Goal: Check status: Check status

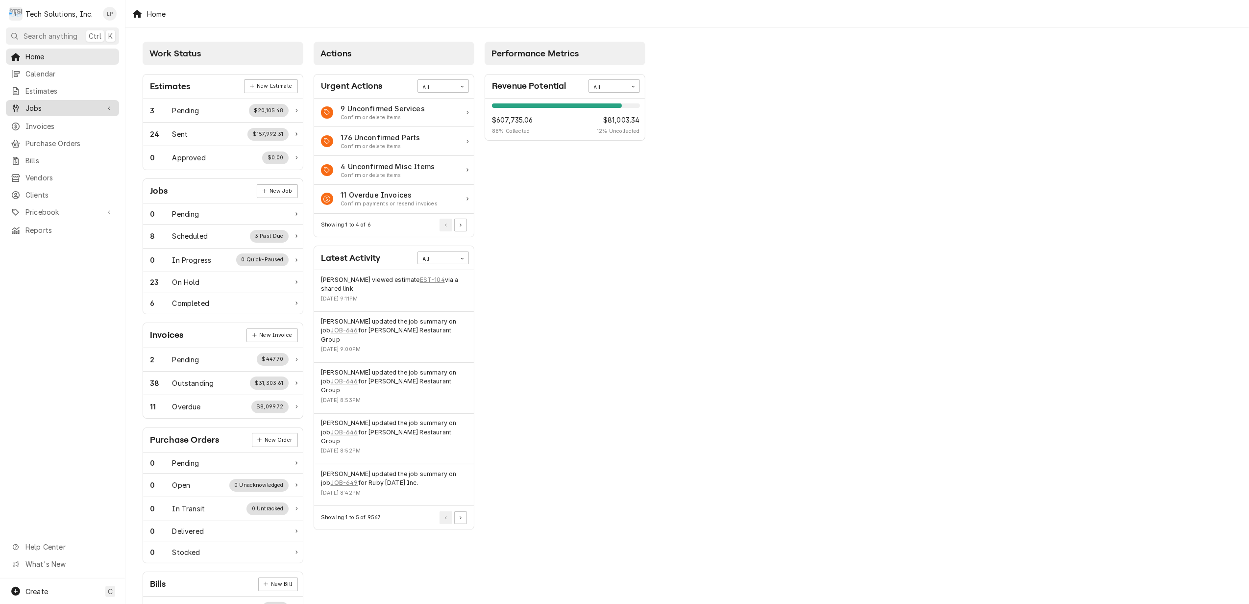
click at [41, 106] on span "Jobs" at bounding box center [62, 108] width 74 height 10
click at [33, 121] on span "Jobs" at bounding box center [69, 125] width 89 height 10
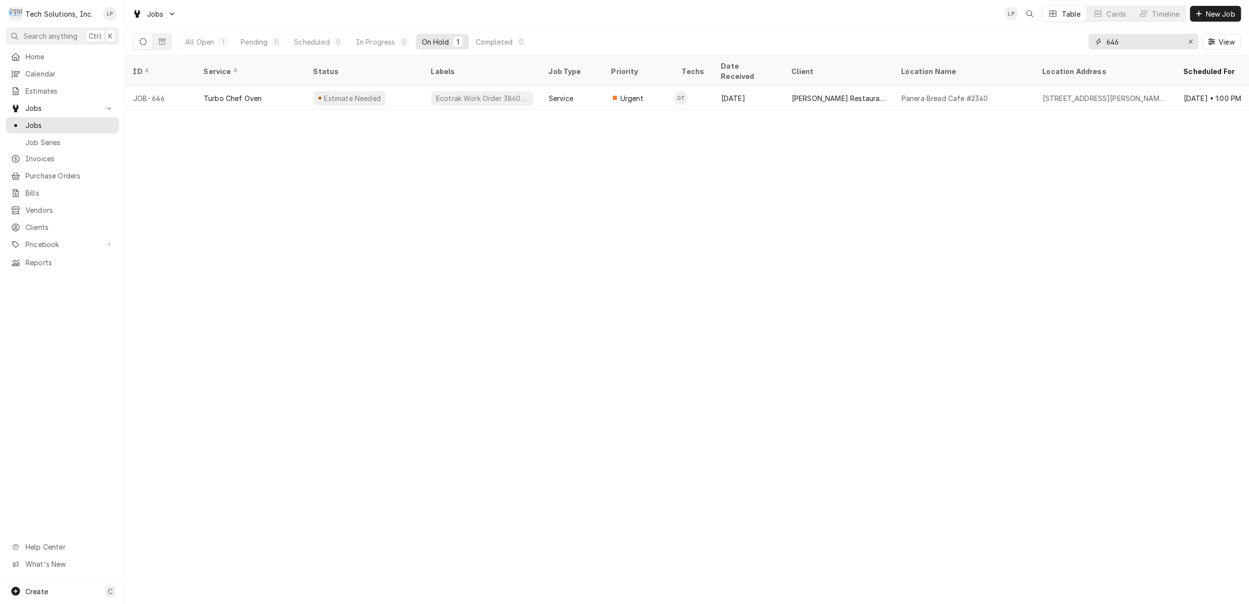
click at [1175, 42] on input "646" at bounding box center [1144, 42] width 74 height 16
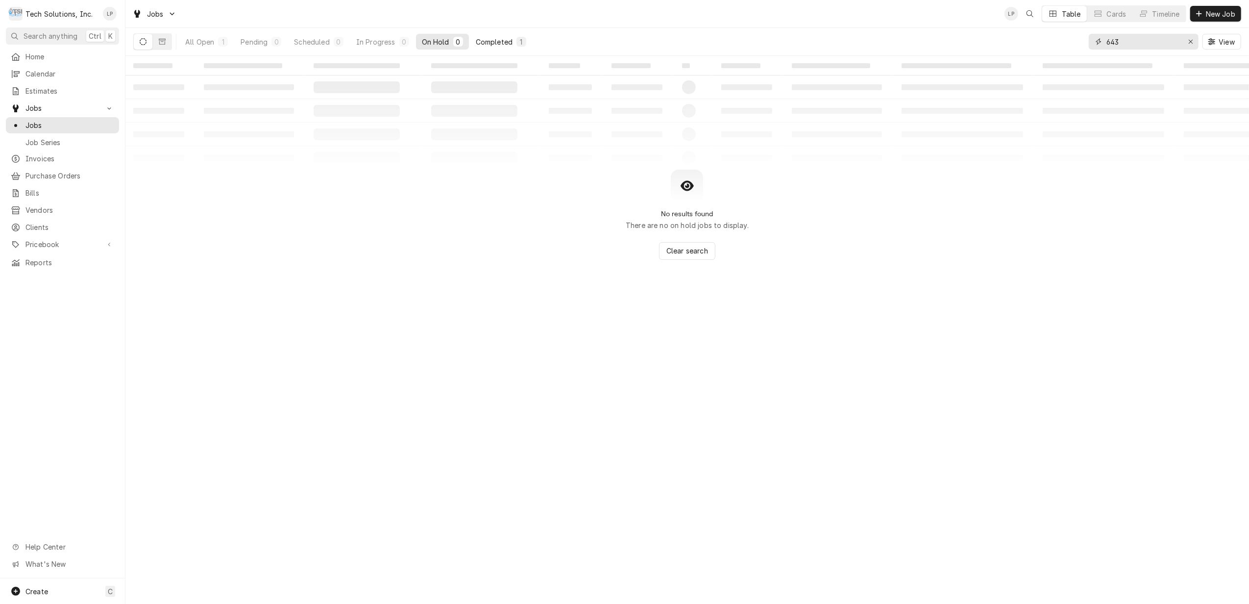
type input "643"
click at [493, 42] on div "Completed" at bounding box center [494, 42] width 37 height 10
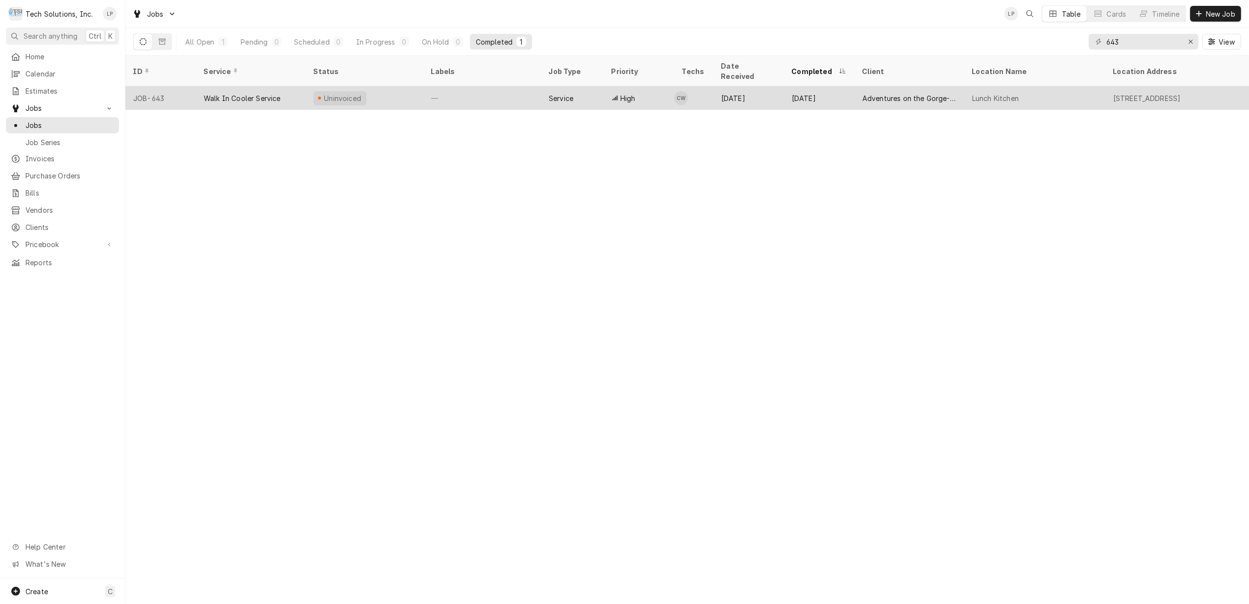
click at [398, 87] on div "Uninvoiced" at bounding box center [365, 98] width 118 height 24
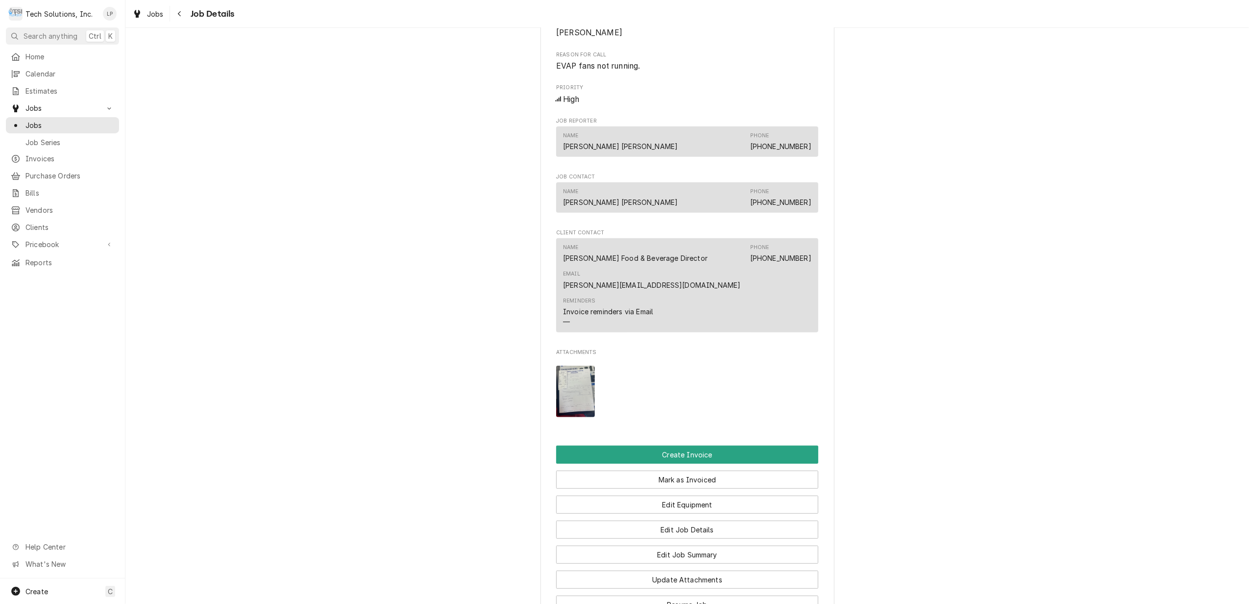
scroll to position [784, 0]
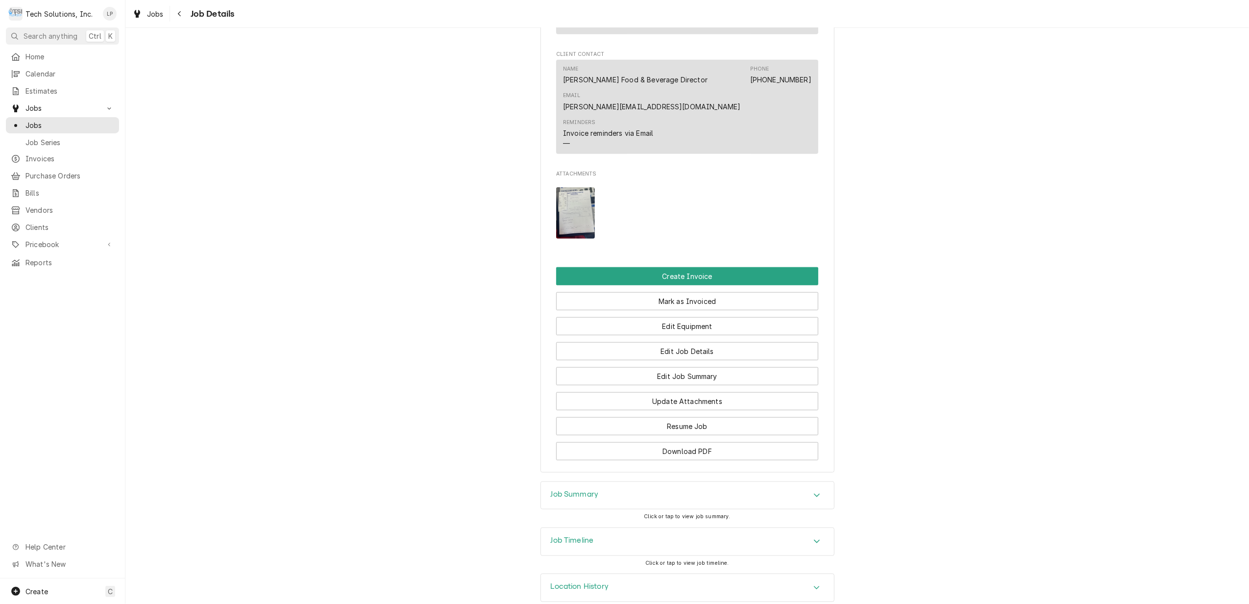
click at [571, 192] on img "Attachments" at bounding box center [575, 212] width 39 height 51
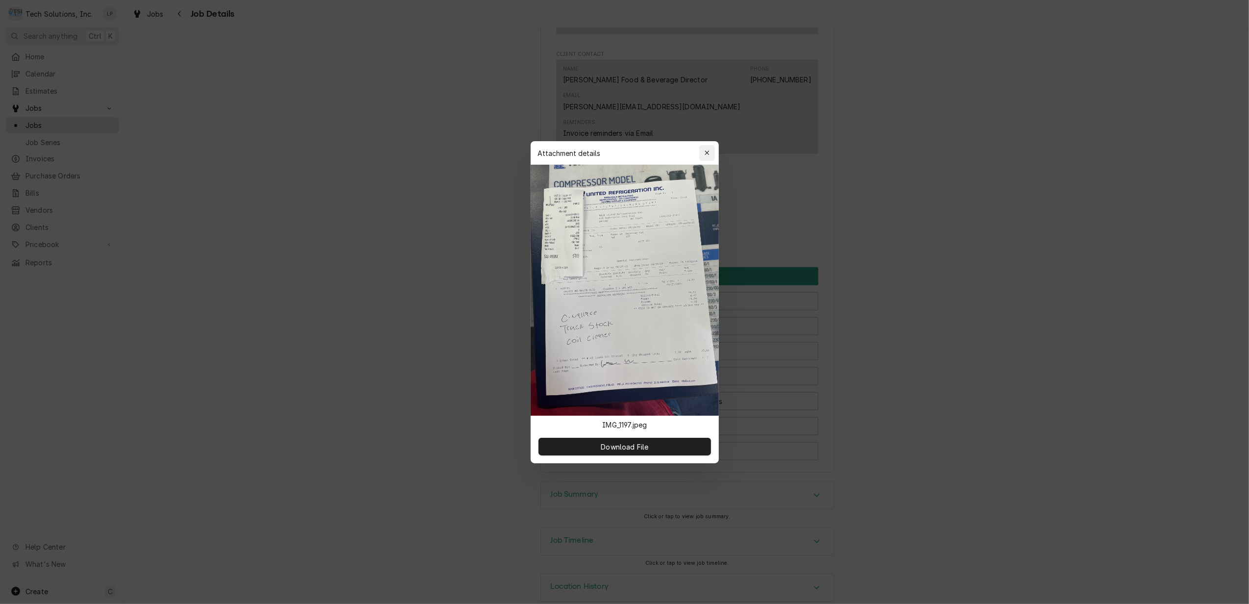
click at [705, 153] on icon "button" at bounding box center [706, 152] width 5 height 7
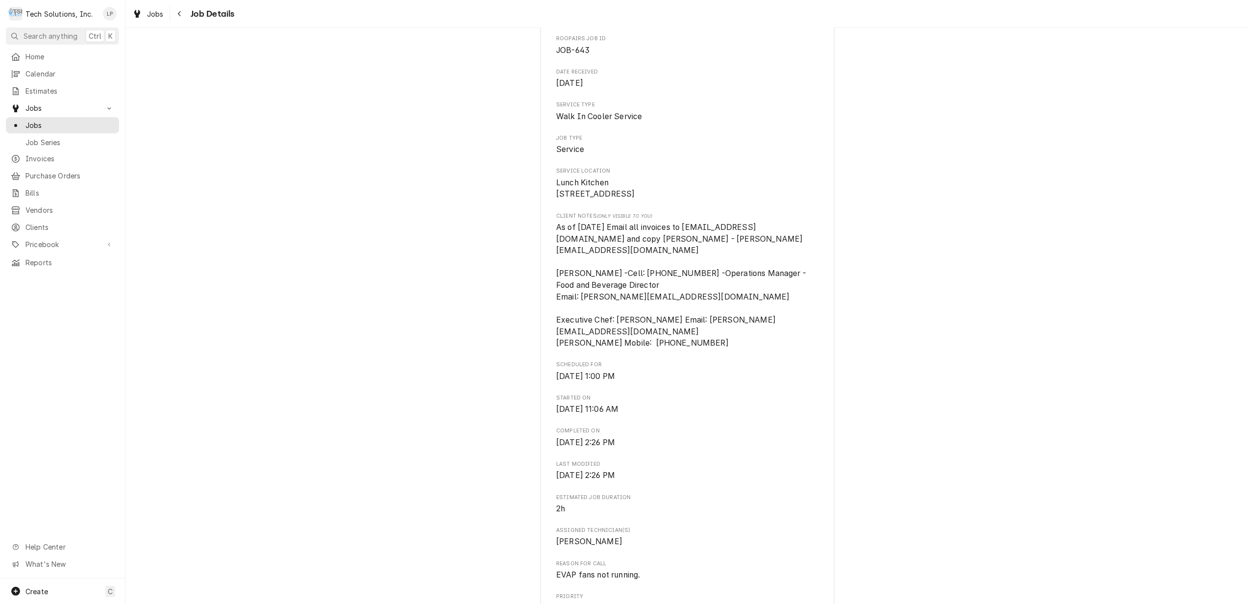
scroll to position [0, 0]
